Goal: Transaction & Acquisition: Obtain resource

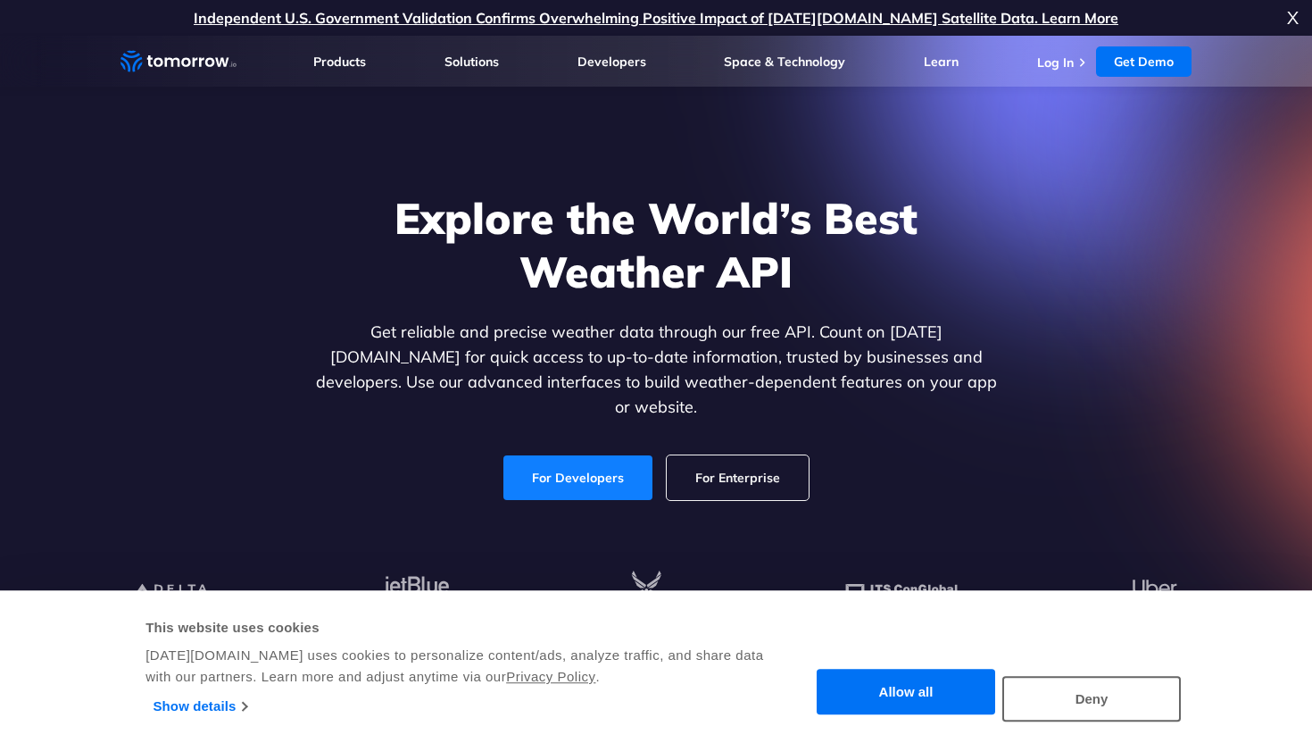
click at [591, 461] on link "For Developers" at bounding box center [578, 477] width 149 height 45
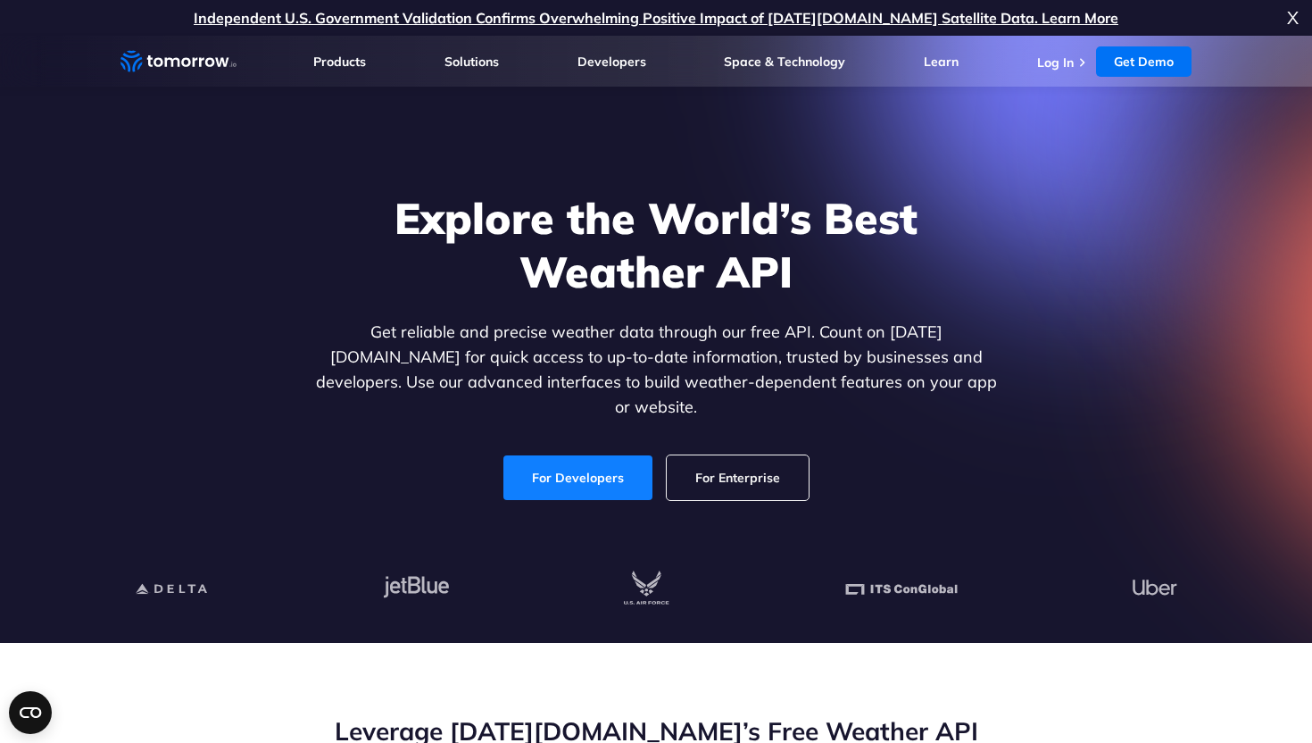
click at [603, 462] on link "For Developers" at bounding box center [578, 477] width 149 height 45
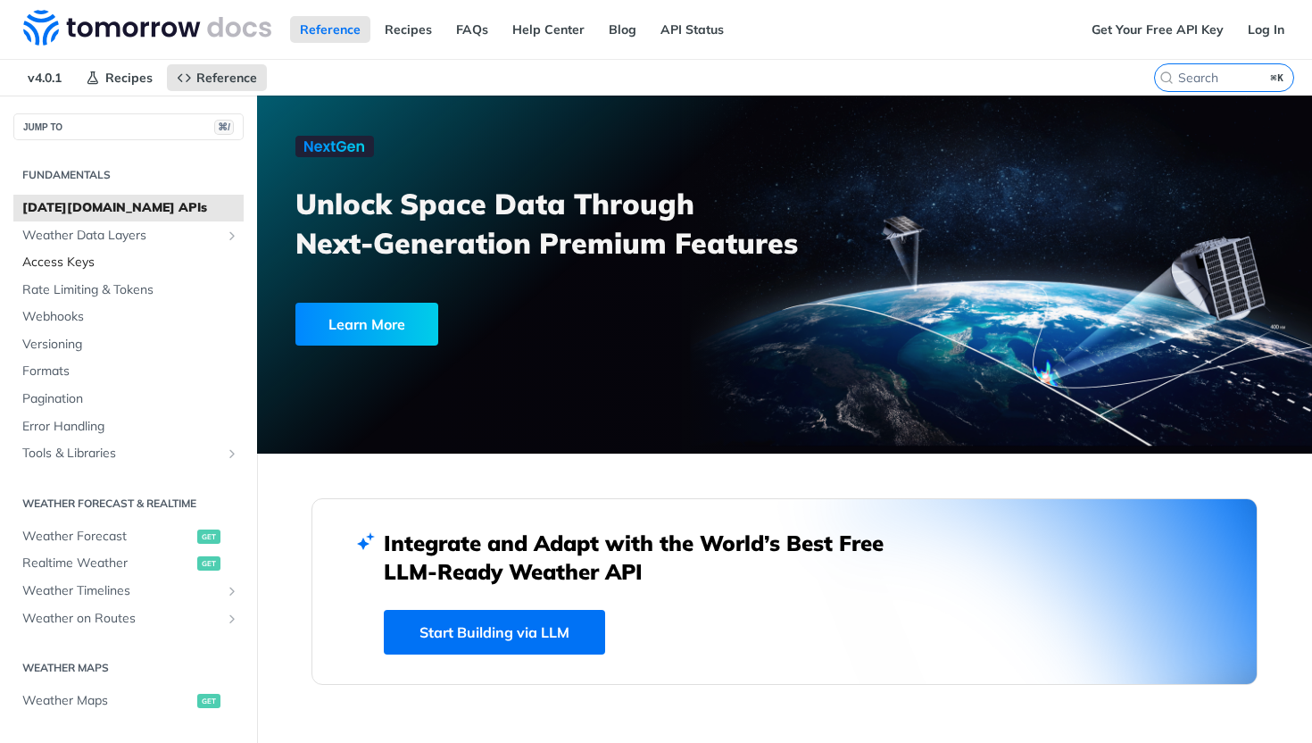
click at [165, 265] on span "Access Keys" at bounding box center [130, 263] width 217 height 18
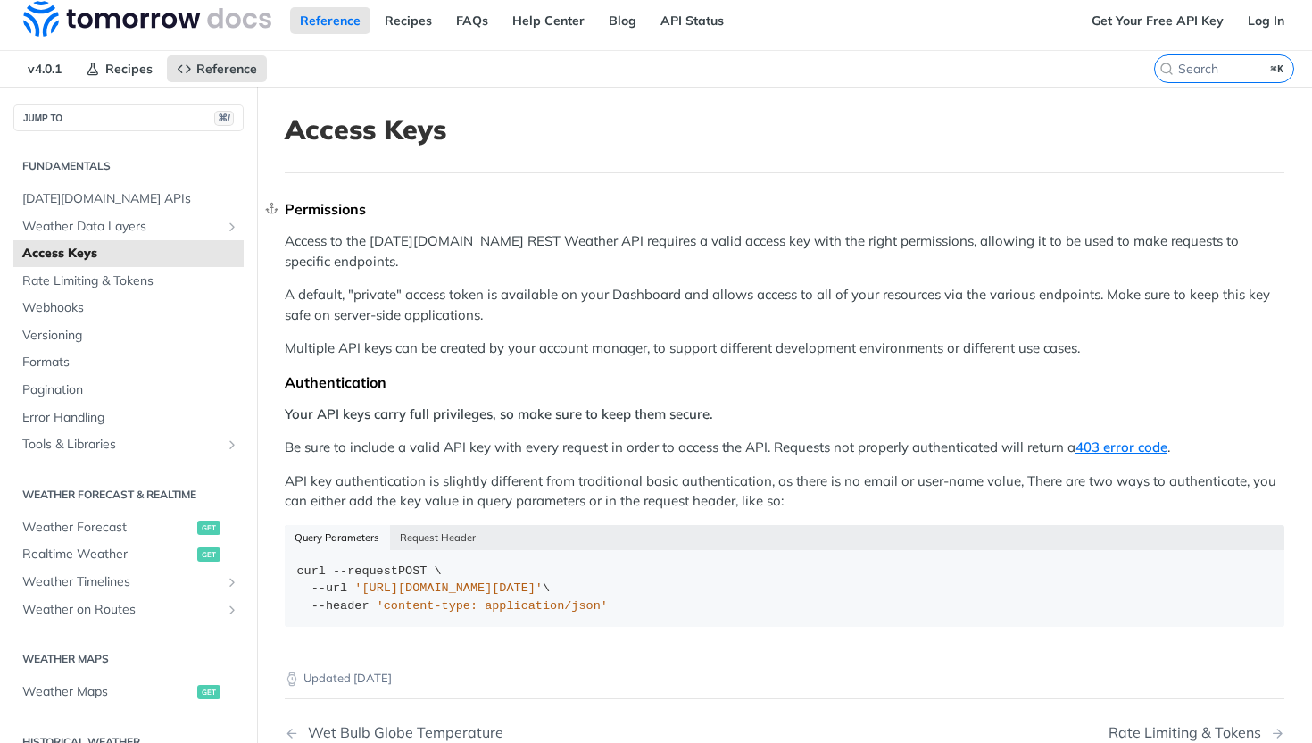
scroll to position [12, 0]
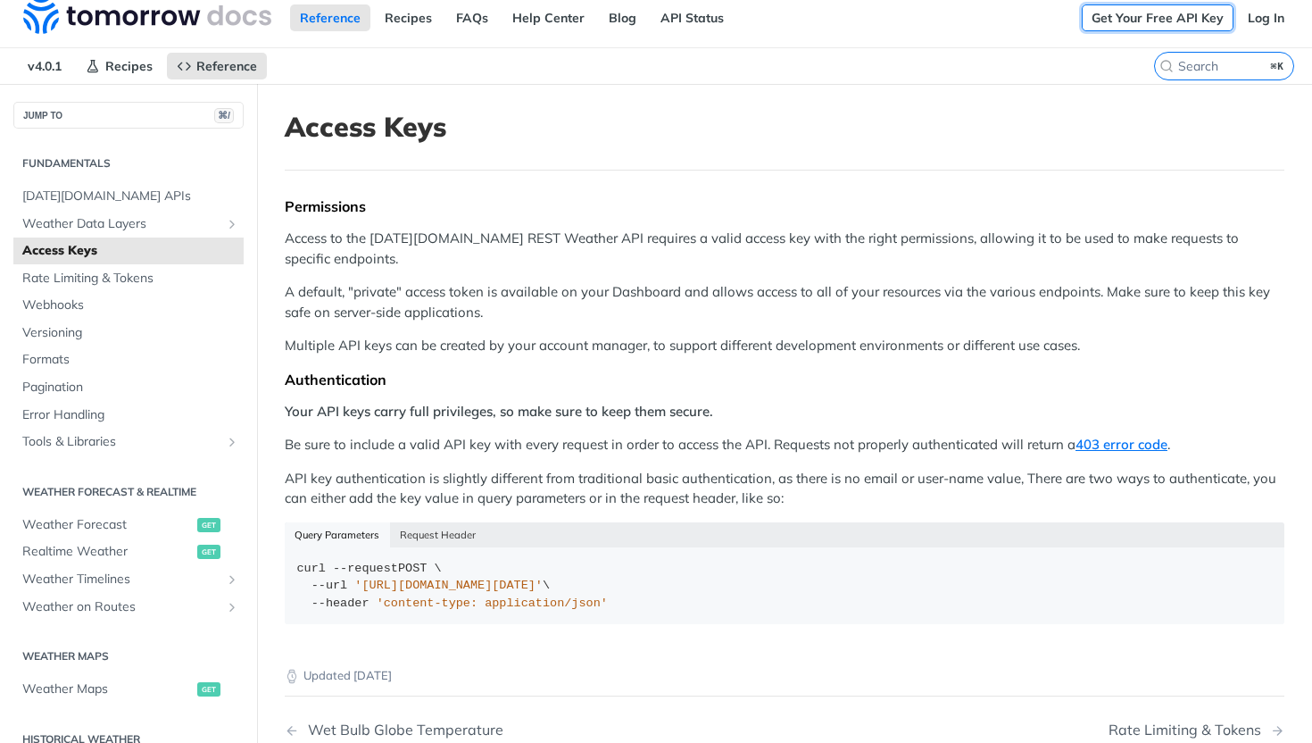
click at [1132, 23] on link "Get Your Free API Key" at bounding box center [1158, 17] width 152 height 27
